Goal: Navigation & Orientation: Find specific page/section

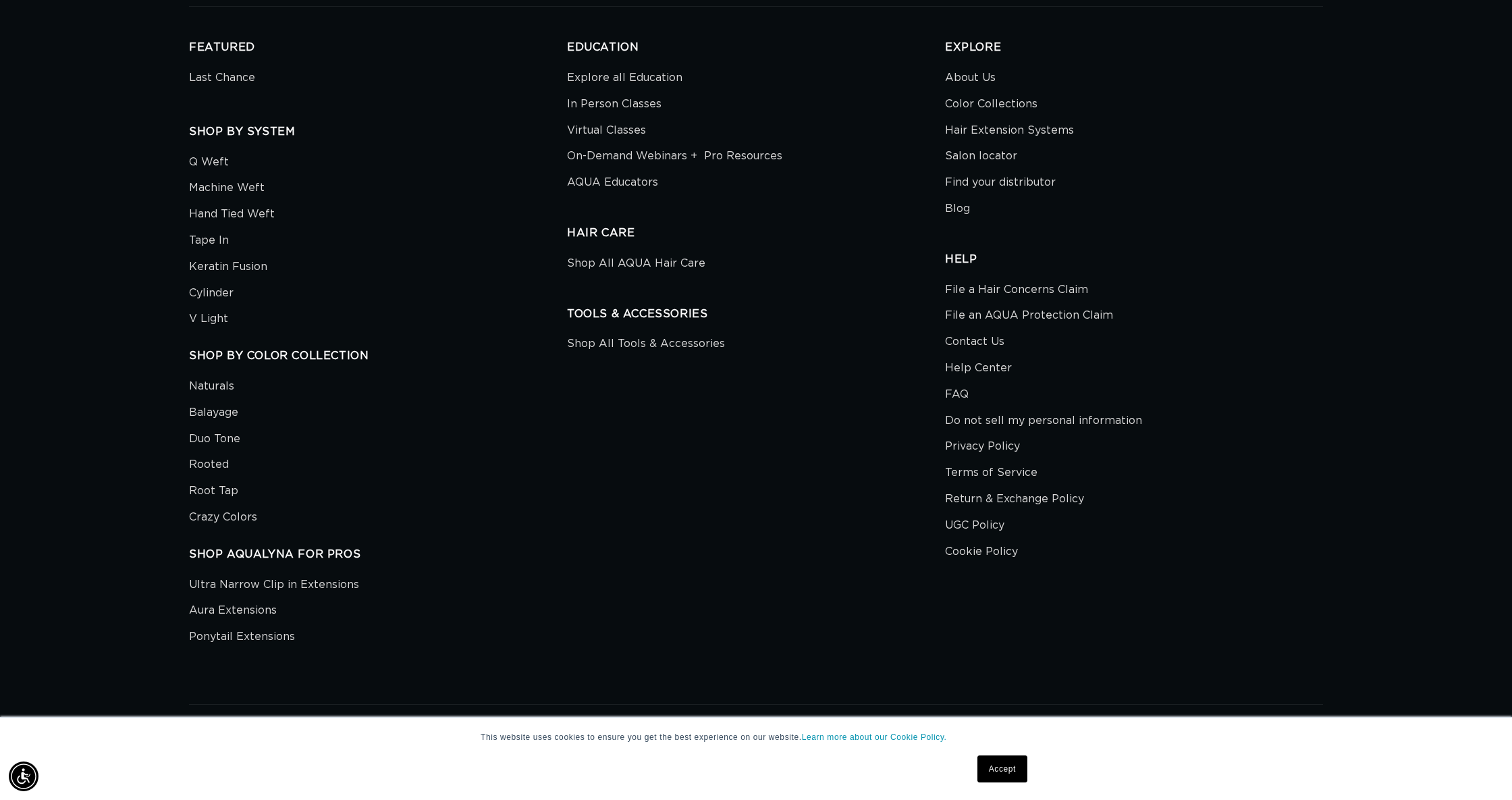
scroll to position [0, 1200]
click at [658, 338] on link "Shop All Tools & Accessories" at bounding box center [646, 346] width 158 height 23
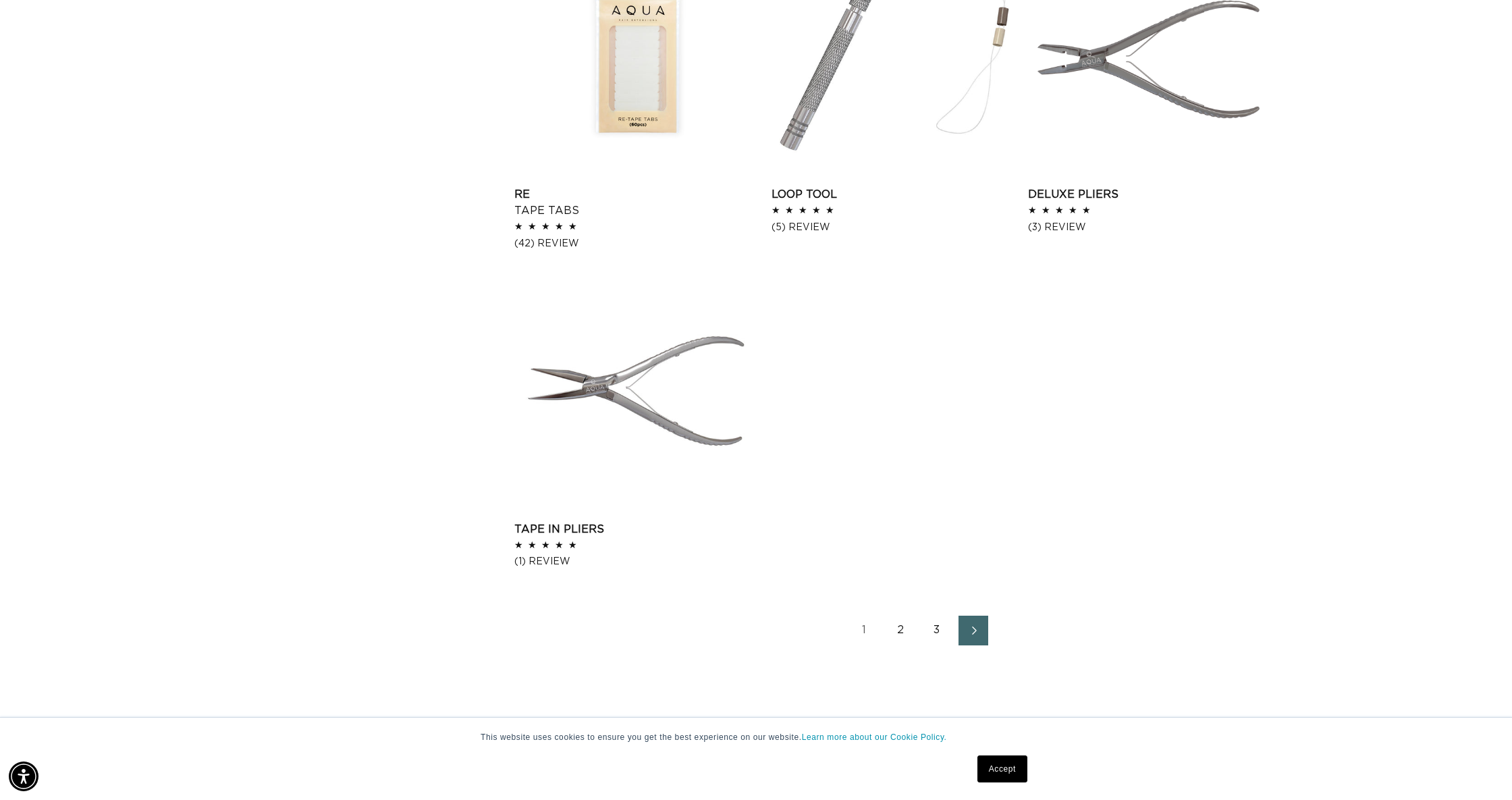
scroll to position [0, 2400]
click at [863, 631] on link "1" at bounding box center [864, 631] width 30 height 30
click at [864, 630] on link "1" at bounding box center [864, 631] width 30 height 30
click at [938, 631] on link "3" at bounding box center [937, 631] width 30 height 30
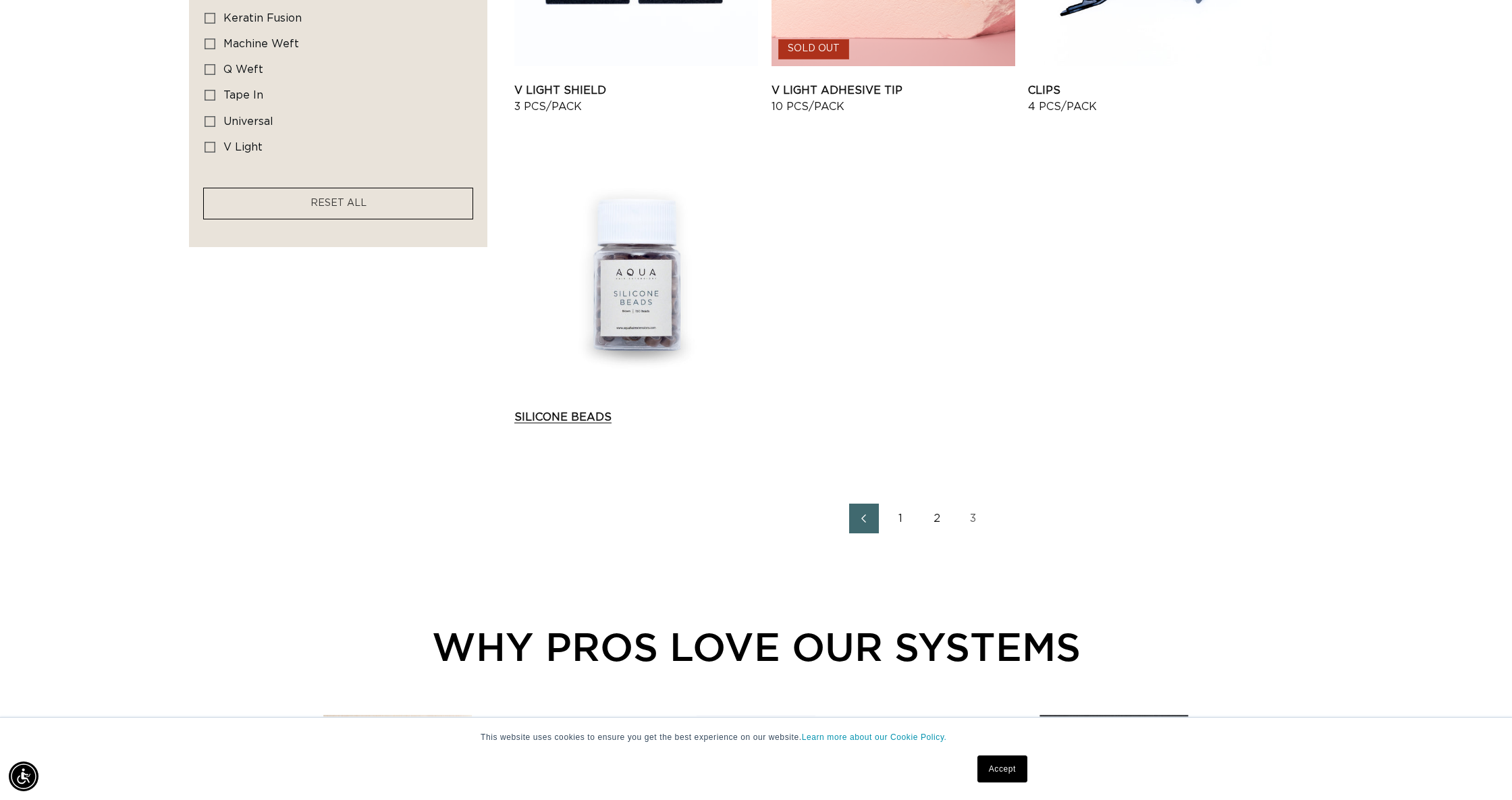
scroll to position [0, 2400]
click at [903, 518] on link "1" at bounding box center [901, 518] width 30 height 30
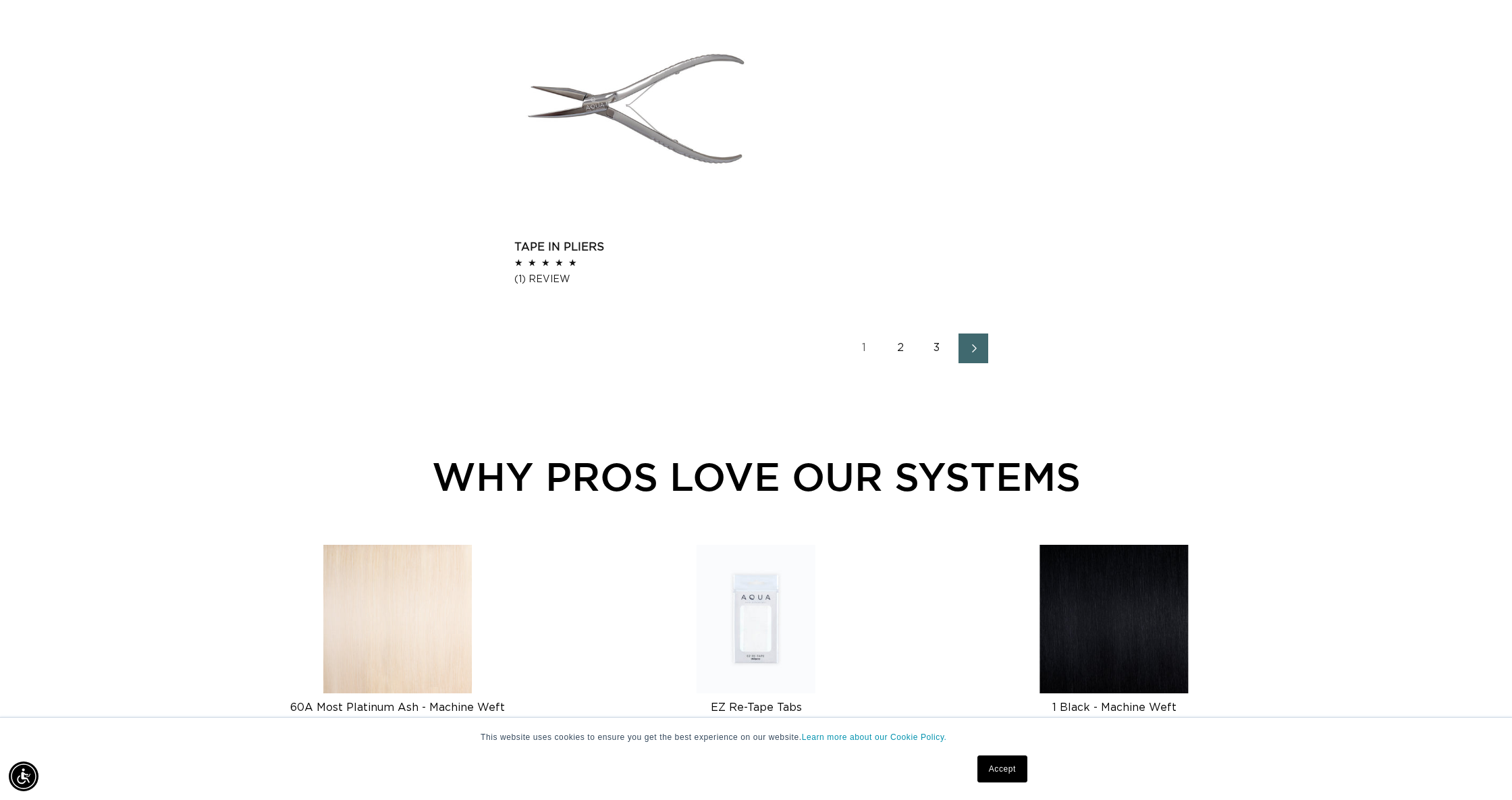
scroll to position [0, 1200]
click at [899, 343] on link "2" at bounding box center [901, 349] width 30 height 30
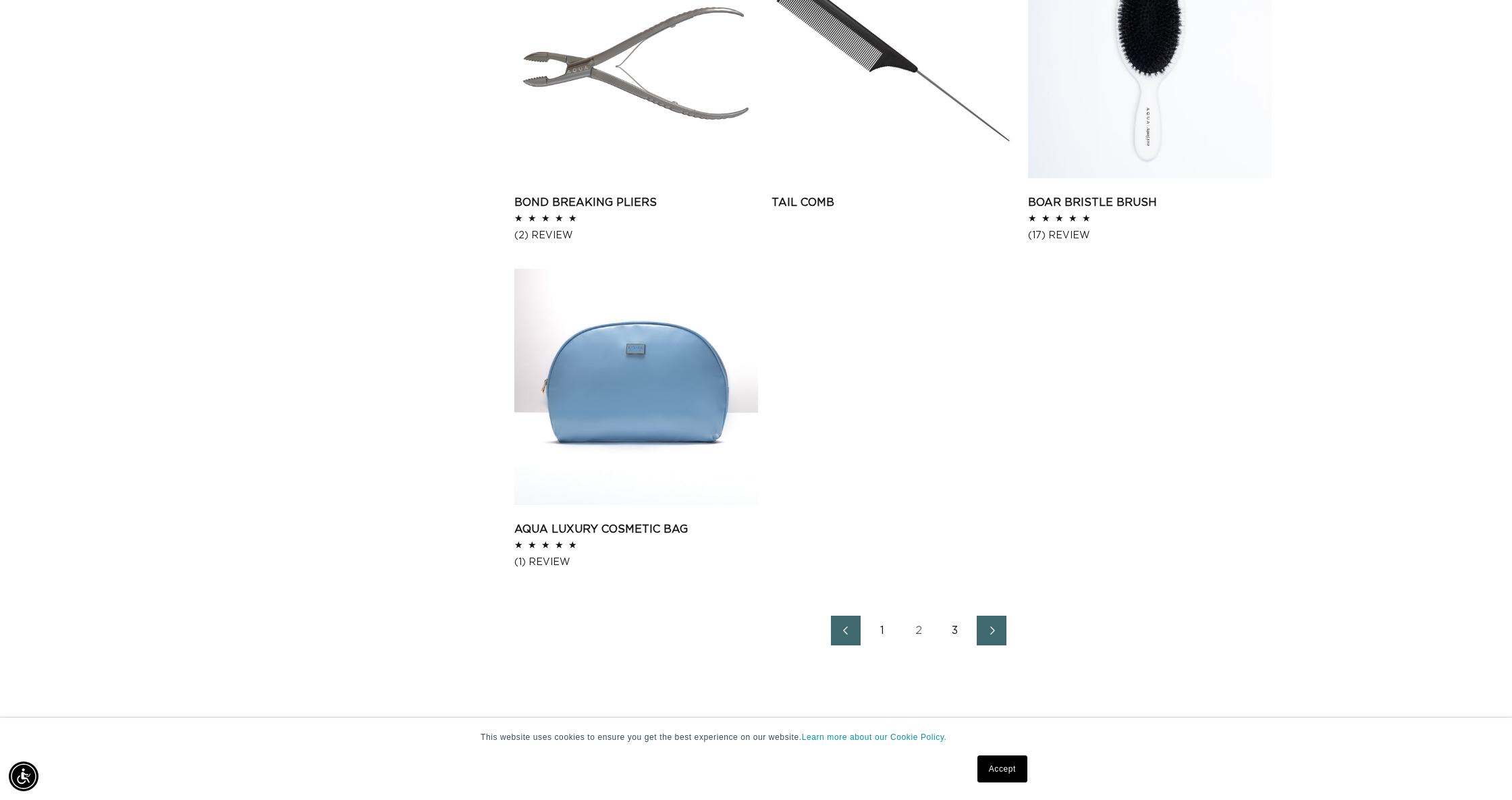
scroll to position [0, 1200]
